Goal: Task Accomplishment & Management: Manage account settings

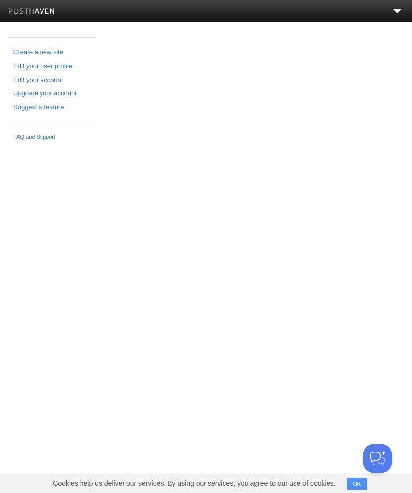
click at [34, 68] on link "Edit your user profile" at bounding box center [51, 66] width 77 height 10
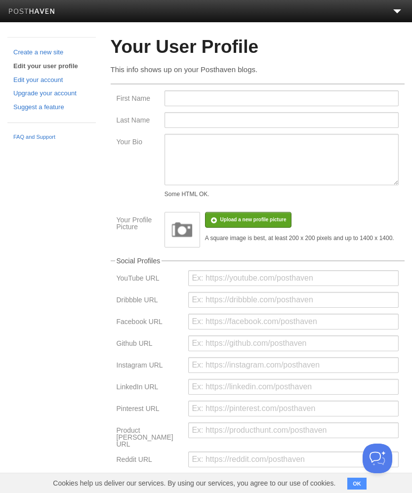
click at [31, 77] on link "Edit your account" at bounding box center [51, 80] width 77 height 10
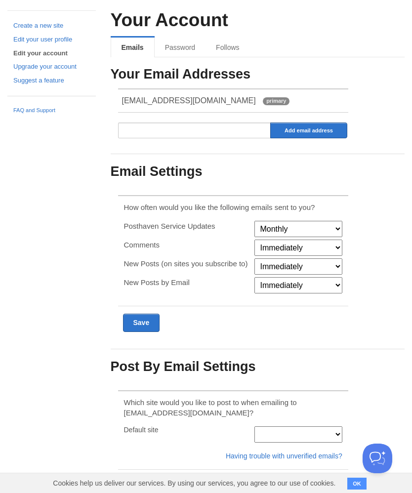
scroll to position [28, 0]
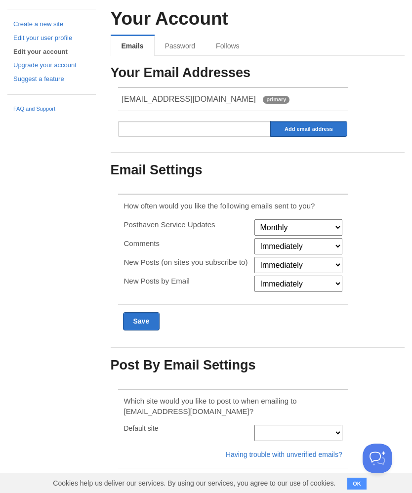
click at [334, 225] on select "Monthly Never" at bounding box center [297, 227] width 87 height 16
click at [323, 246] on select "Immediately Never" at bounding box center [297, 246] width 87 height 16
click at [321, 269] on select "Immediately Never" at bounding box center [297, 265] width 87 height 16
click at [68, 256] on div "Create a new site Edit your user profile Edit your account Upgrade your account…" at bounding box center [206, 270] width 412 height 522
click at [146, 287] on div "New Posts by Email" at bounding box center [186, 285] width 131 height 19
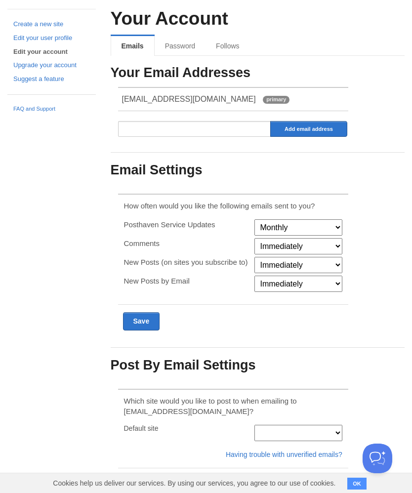
click at [138, 277] on p "New Posts by Email" at bounding box center [186, 281] width 125 height 10
click at [338, 282] on select "Immediately Never" at bounding box center [297, 284] width 87 height 16
click at [358, 263] on div "Your Email Addresses [EMAIL_ADDRESS][DOMAIN_NAME] primary Add email address Ema…" at bounding box center [258, 219] width 294 height 307
click at [340, 263] on select "Immediately Never" at bounding box center [297, 265] width 87 height 16
click at [66, 253] on div "Create a new site Edit your user profile Edit your account Upgrade your account…" at bounding box center [206, 270] width 412 height 522
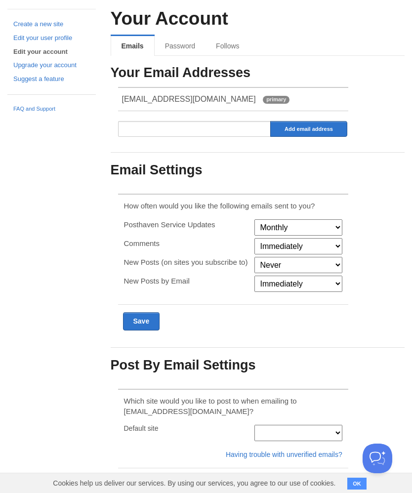
click at [324, 224] on select "Monthly Never" at bounding box center [297, 227] width 87 height 16
click at [65, 251] on div "Create a new site Edit your user profile Edit your account Upgrade your account…" at bounding box center [206, 270] width 412 height 522
click at [326, 269] on select "Immediately Never" at bounding box center [297, 265] width 87 height 16
select select "immediately"
click at [133, 327] on input "Submit" at bounding box center [141, 321] width 37 height 18
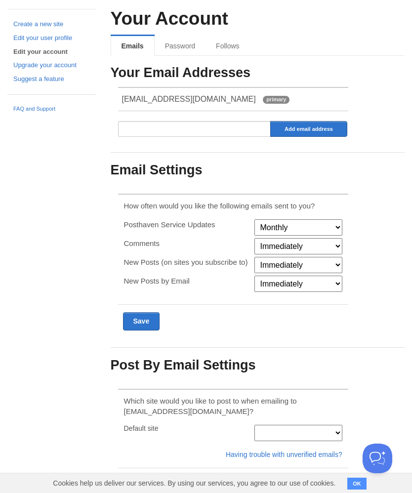
click at [257, 436] on select at bounding box center [297, 433] width 87 height 16
click at [301, 433] on select at bounding box center [297, 433] width 87 height 16
click at [264, 432] on select at bounding box center [297, 433] width 87 height 16
click at [266, 426] on select at bounding box center [297, 433] width 87 height 16
click at [142, 435] on div "Default site" at bounding box center [233, 433] width 224 height 16
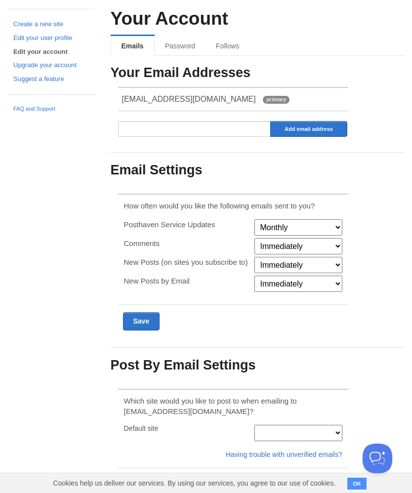
click at [276, 435] on select at bounding box center [297, 433] width 87 height 16
click at [290, 429] on select at bounding box center [297, 433] width 87 height 16
click at [272, 433] on select at bounding box center [297, 433] width 87 height 16
click at [143, 485] on input "Submit" at bounding box center [141, 485] width 37 height 18
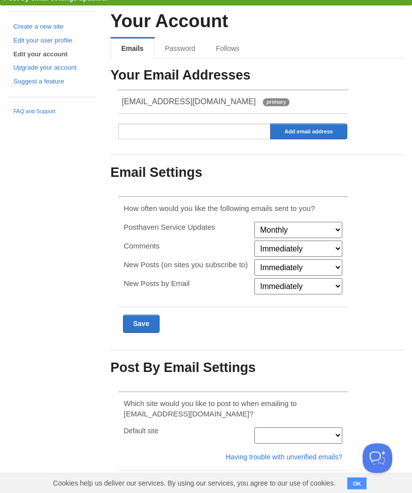
scroll to position [48, 0]
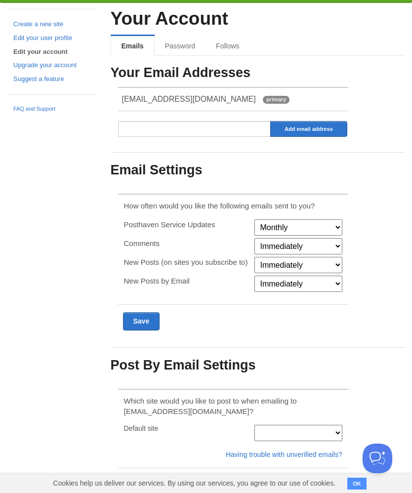
click at [241, 453] on link "Having trouble with unverified emails?" at bounding box center [284, 455] width 117 height 8
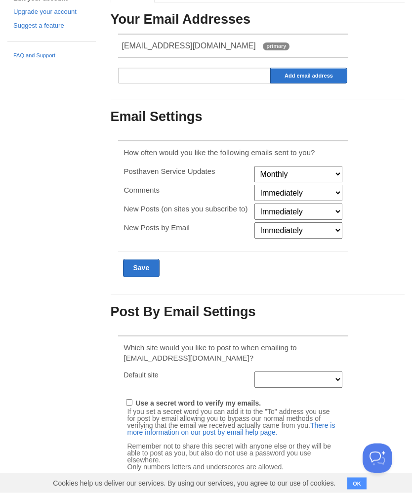
scroll to position [96, 0]
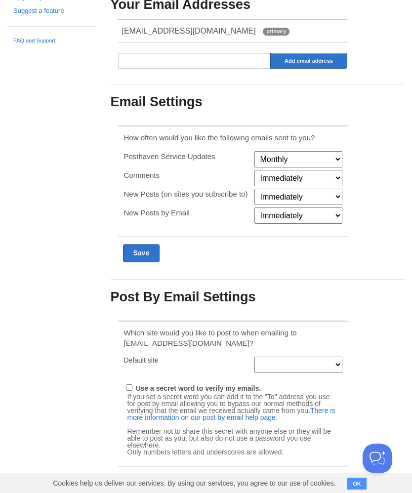
click at [34, 38] on link "FAQ and Support" at bounding box center [51, 41] width 77 height 9
